Goal: Find contact information: Find contact information

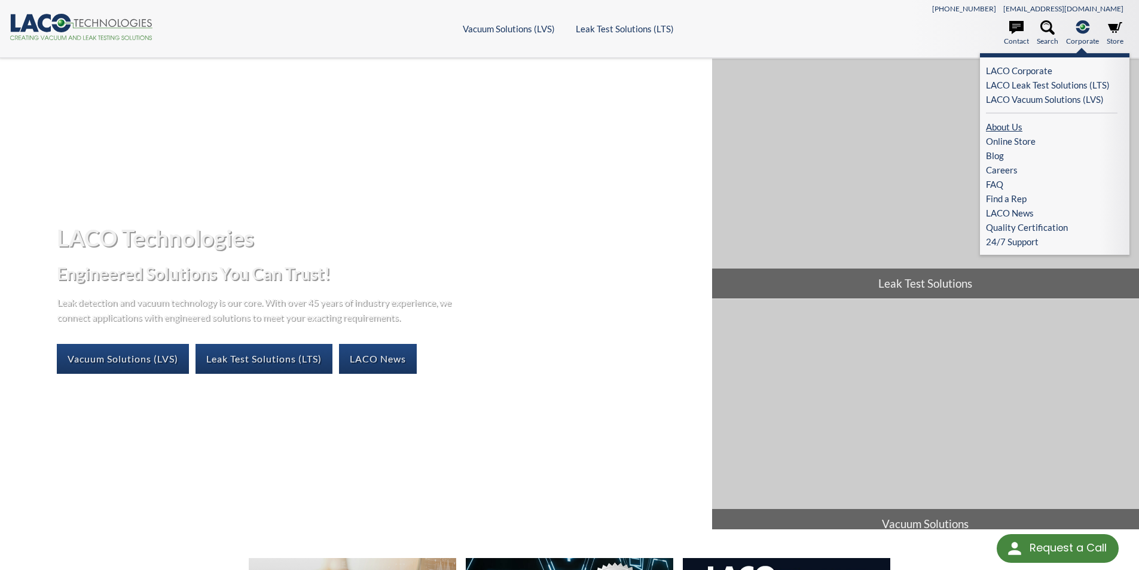
click at [1010, 127] on link "About Us" at bounding box center [1052, 127] width 132 height 14
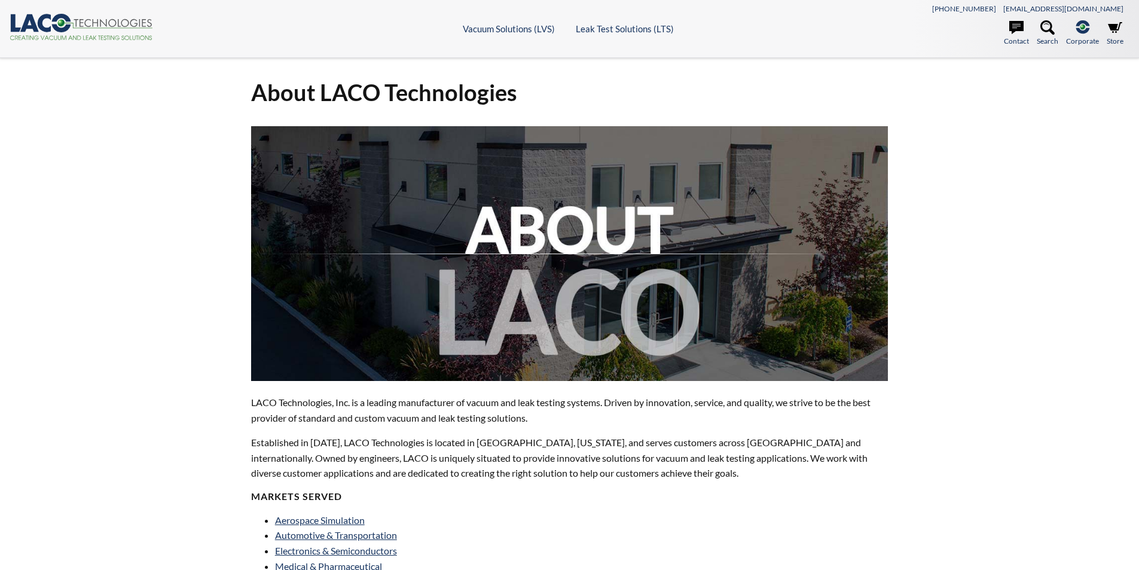
select select "Language Translate Widget"
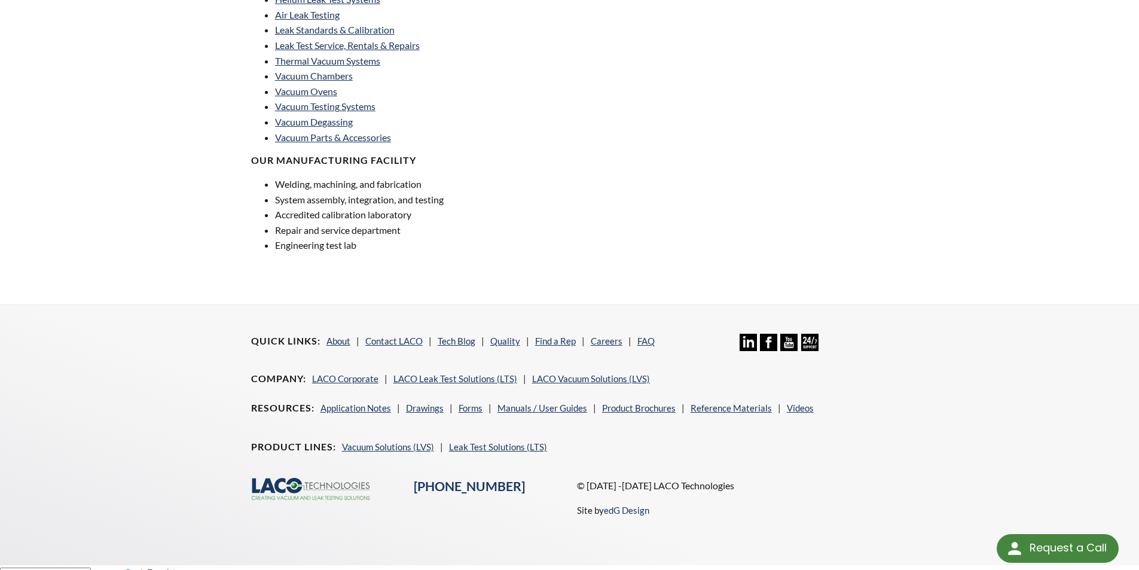
scroll to position [825, 0]
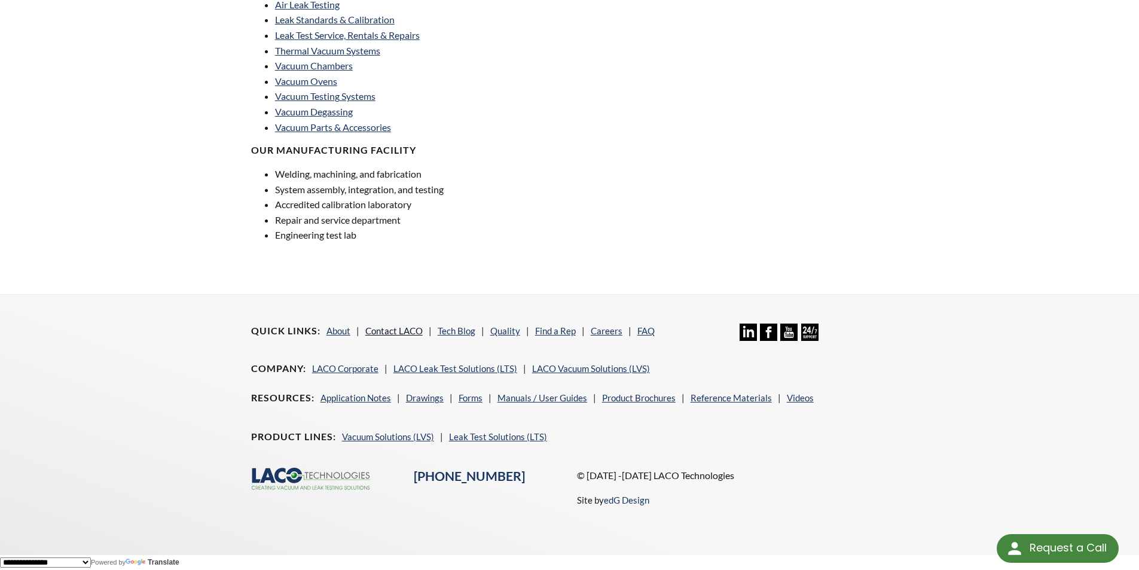
click at [405, 330] on link "Contact LACO" at bounding box center [393, 330] width 57 height 11
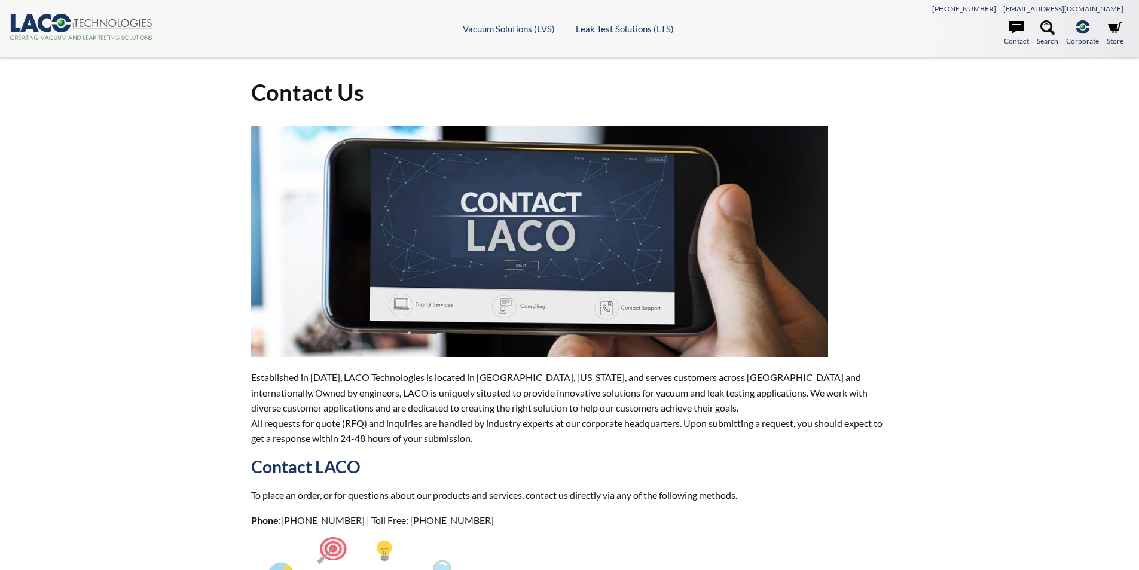
select select "Language Translate Widget"
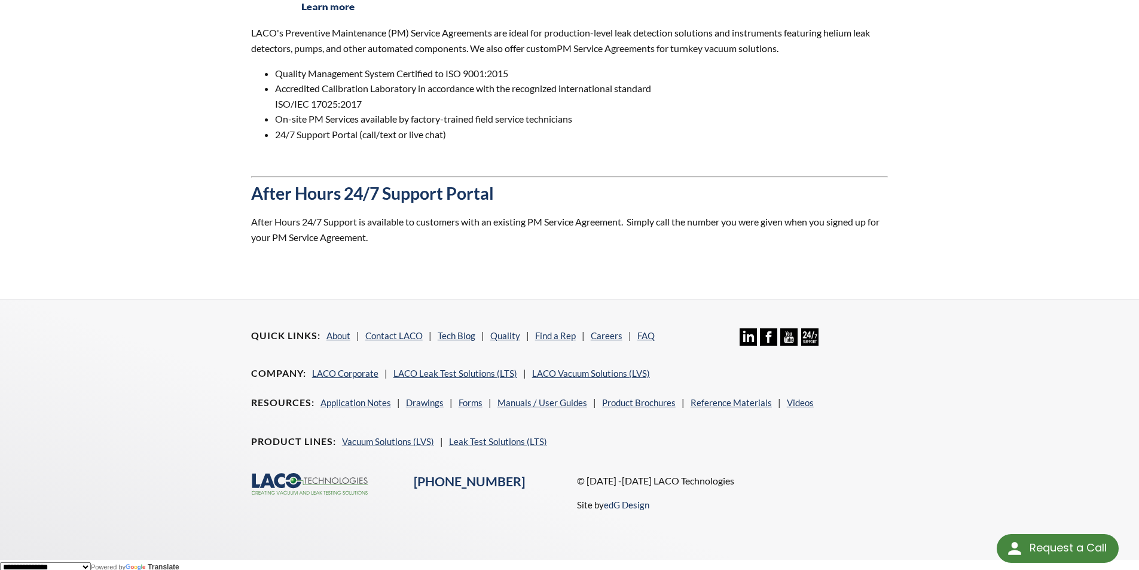
scroll to position [1054, 0]
